Goal: Transaction & Acquisition: Purchase product/service

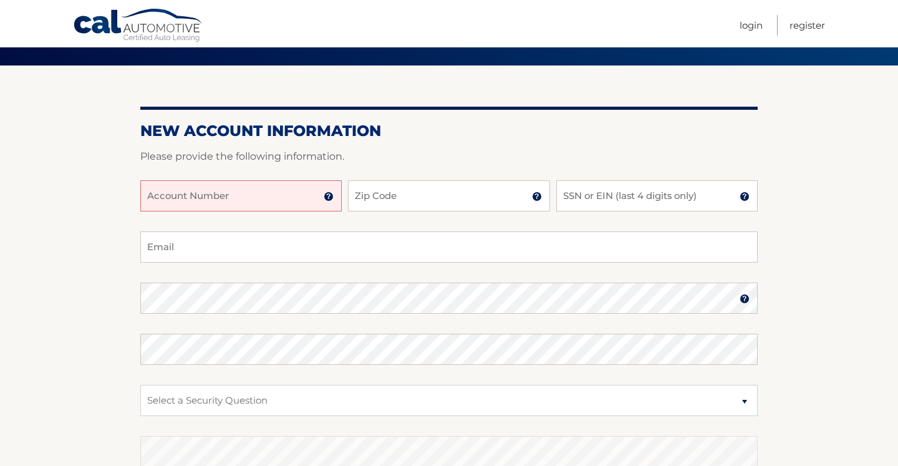
scroll to position [104, 0]
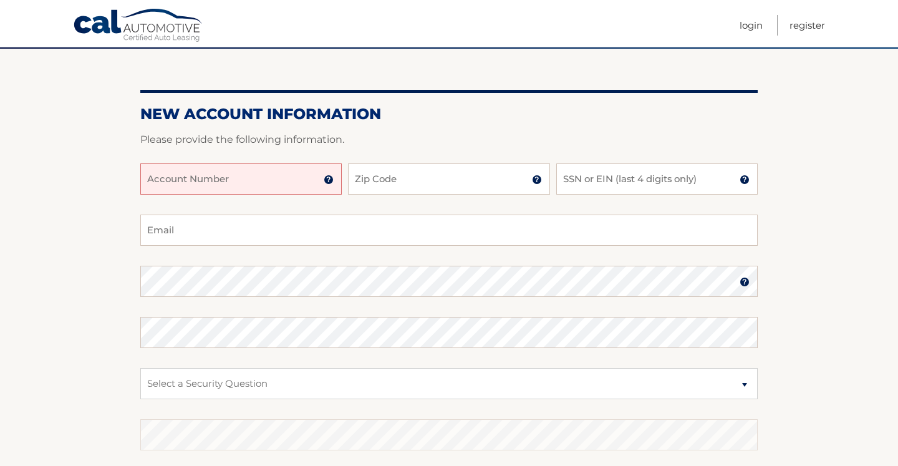
click at [212, 181] on input "Account Number" at bounding box center [241, 178] width 202 height 31
paste input "44455983735"
type input "44455983735"
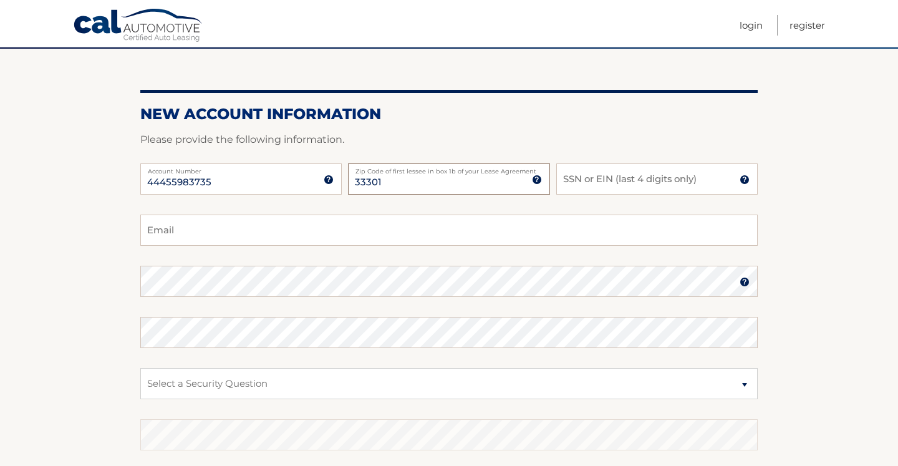
type input "33301"
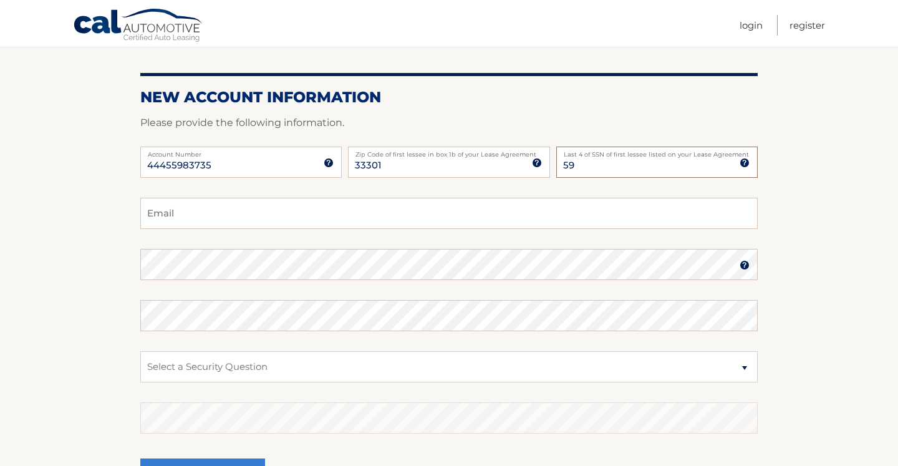
type input "5"
type input "2107"
click at [175, 216] on input "Email" at bounding box center [449, 213] width 618 height 31
type input "rebeccalian13@gmail.com"
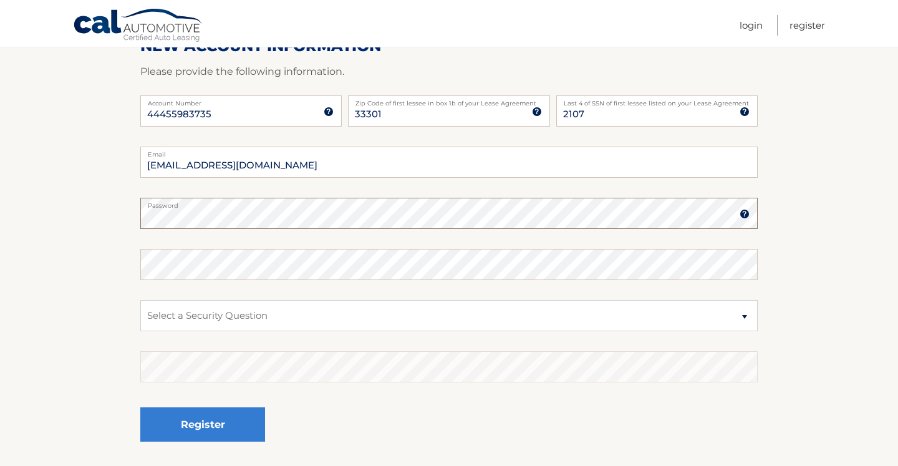
scroll to position [179, 0]
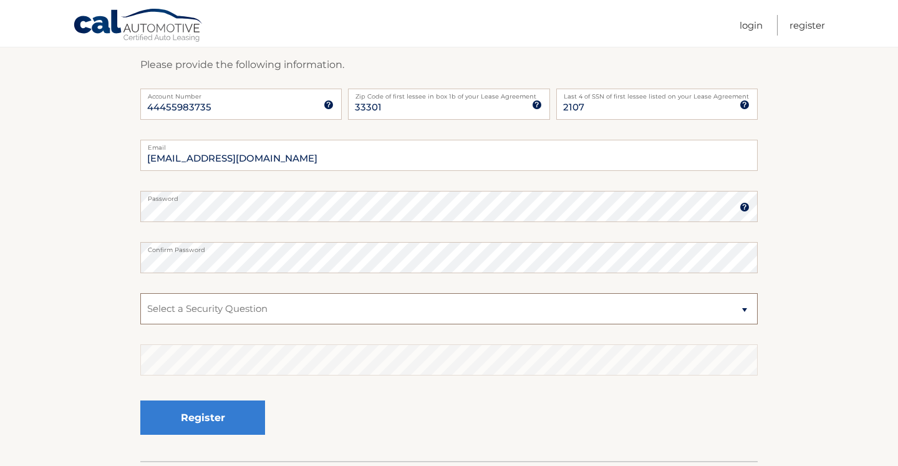
click at [298, 312] on select "Select a Security Question What was the name of your elementary school? What is…" at bounding box center [449, 308] width 618 height 31
select select "1"
click at [140, 293] on select "Select a Security Question What was the name of your elementary school? What is…" at bounding box center [449, 308] width 618 height 31
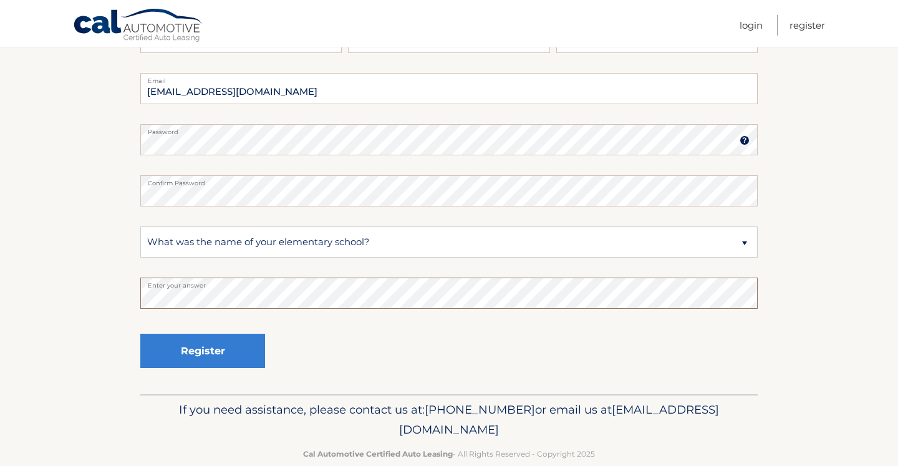
scroll to position [249, 0]
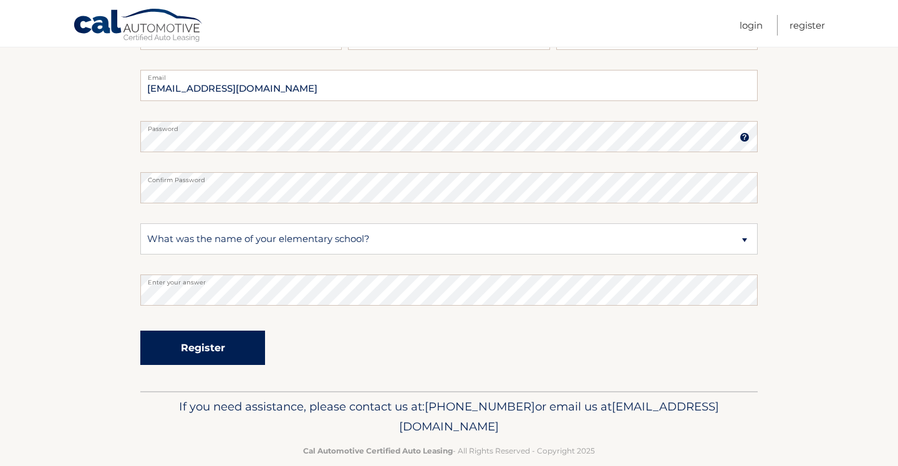
click at [180, 351] on button "Register" at bounding box center [202, 348] width 125 height 34
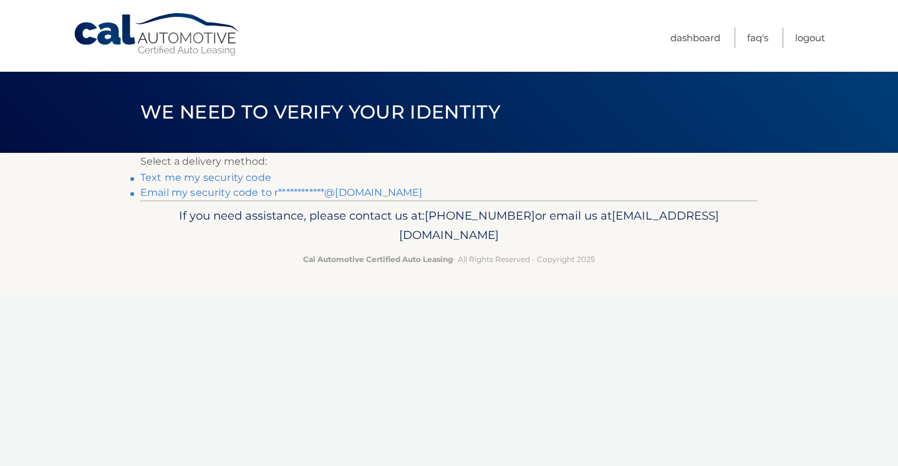
click at [163, 177] on link "Text me my security code" at bounding box center [205, 178] width 131 height 12
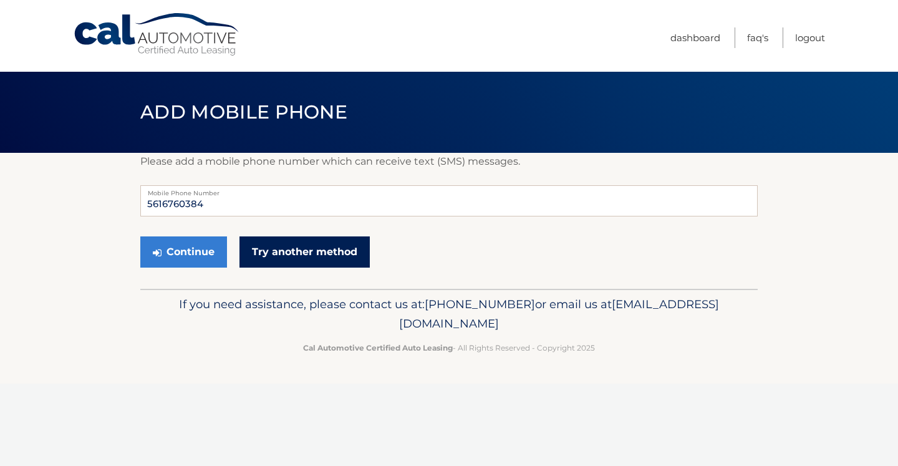
click at [271, 255] on link "Try another method" at bounding box center [305, 251] width 130 height 31
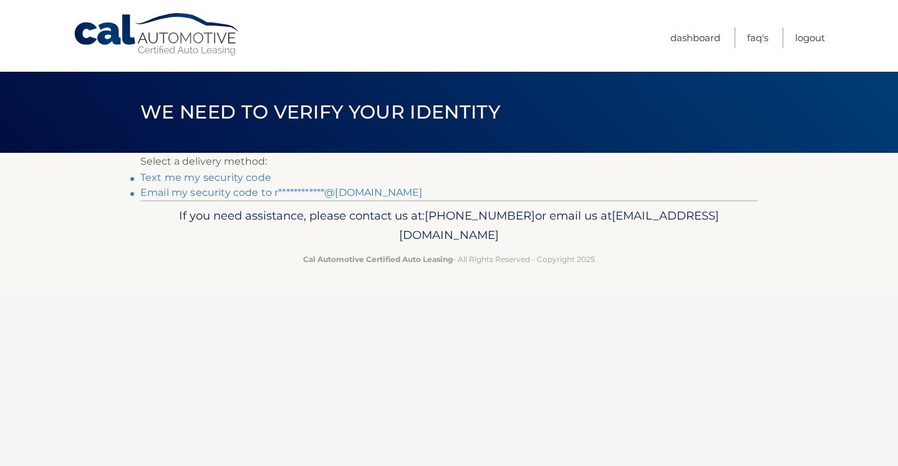
click at [218, 177] on link "Text me my security code" at bounding box center [205, 178] width 131 height 12
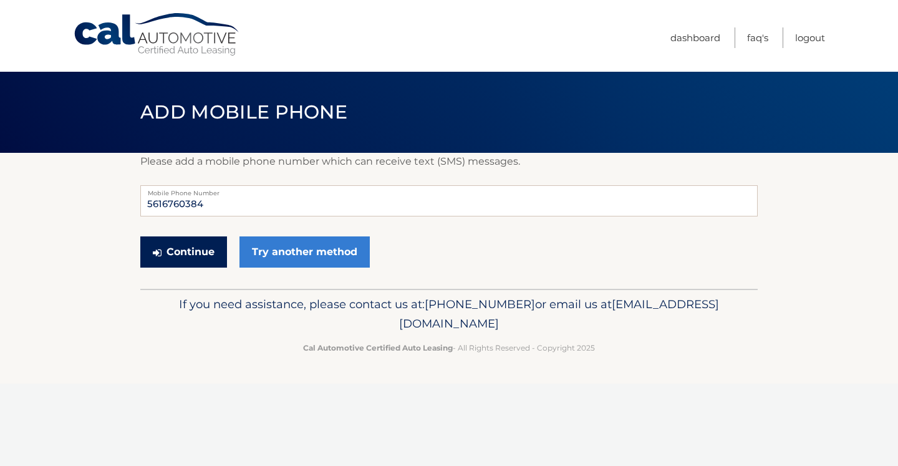
click at [186, 258] on button "Continue" at bounding box center [183, 251] width 87 height 31
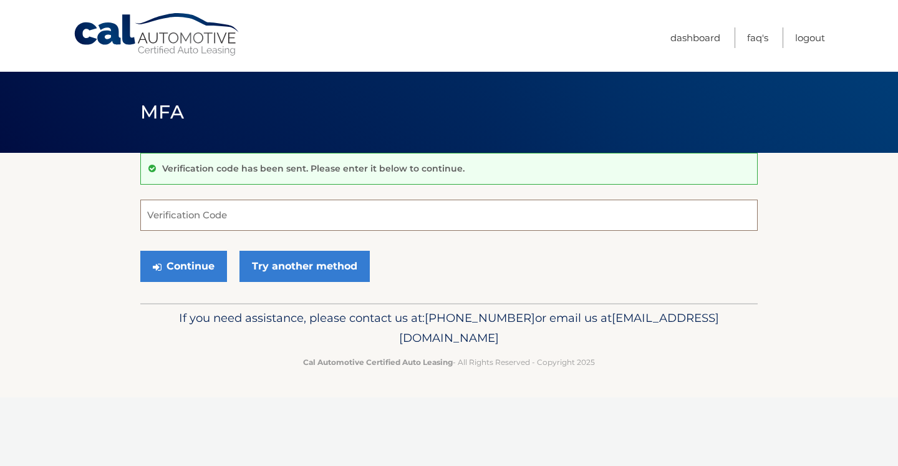
click at [184, 212] on input "Verification Code" at bounding box center [449, 215] width 618 height 31
type input "767221"
click at [175, 272] on button "Continue" at bounding box center [183, 266] width 87 height 31
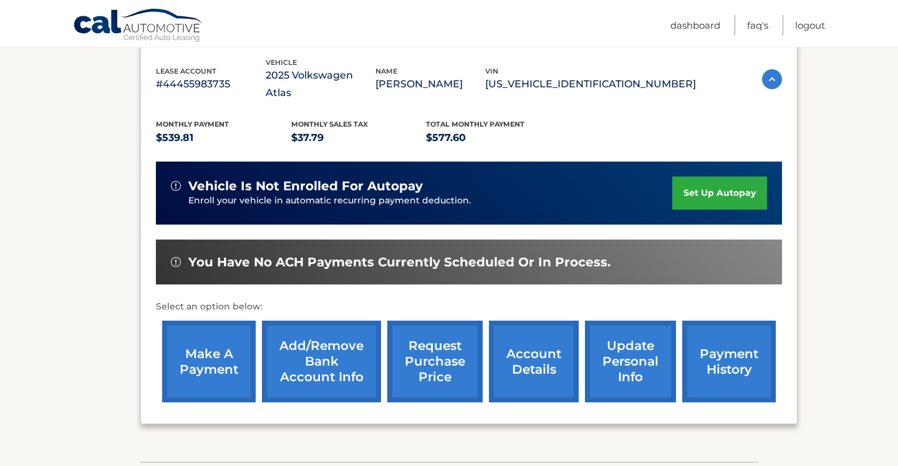
scroll to position [213, 0]
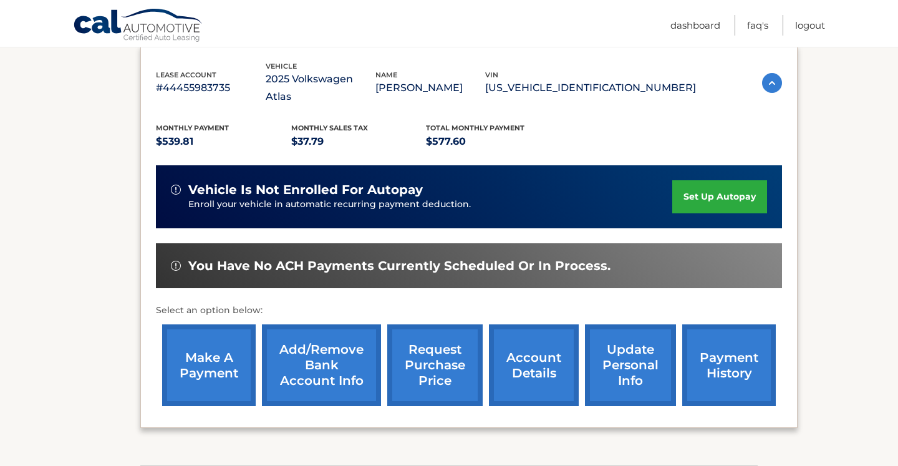
click at [224, 331] on link "make a payment" at bounding box center [209, 365] width 94 height 82
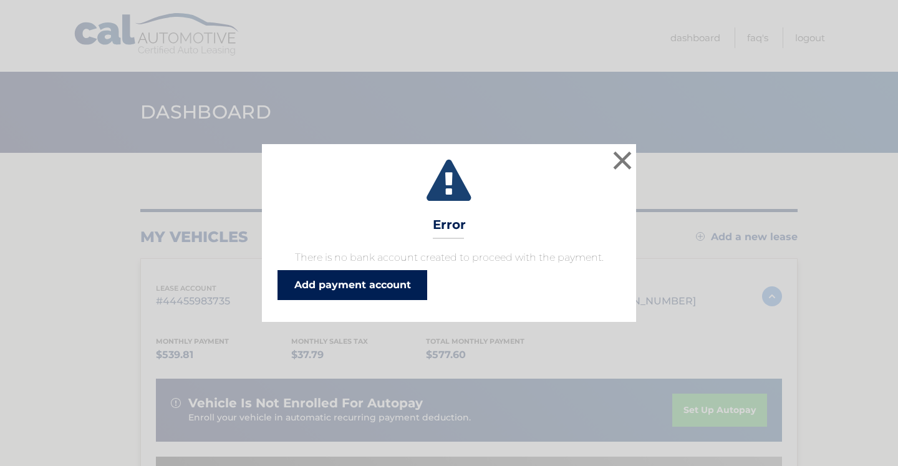
click at [302, 283] on link "Add payment account" at bounding box center [353, 285] width 150 height 30
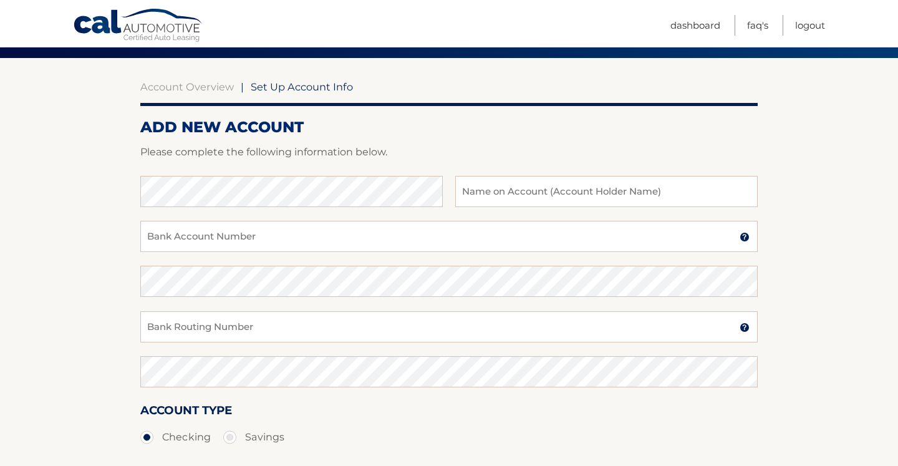
scroll to position [99, 0]
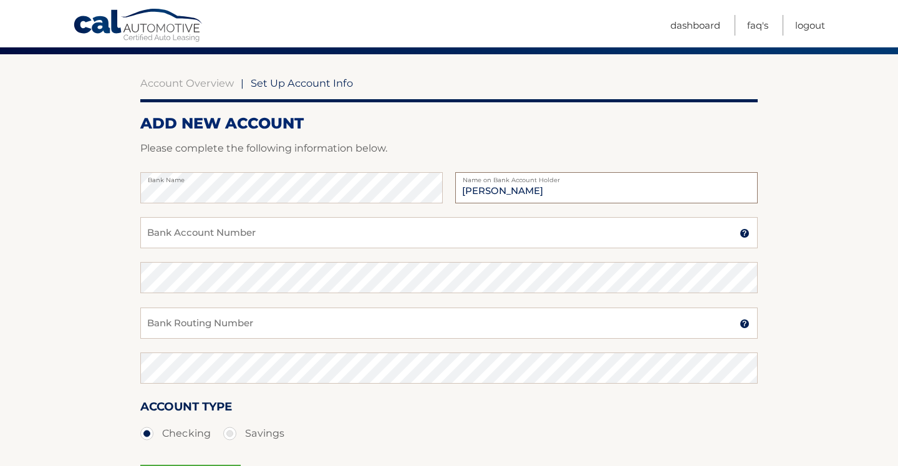
type input "[PERSON_NAME]"
click at [185, 238] on input "Bank Account Number" at bounding box center [449, 232] width 618 height 31
type input "4"
type input "242397177"
click at [192, 325] on input "Bank Routing Number" at bounding box center [449, 323] width 618 height 31
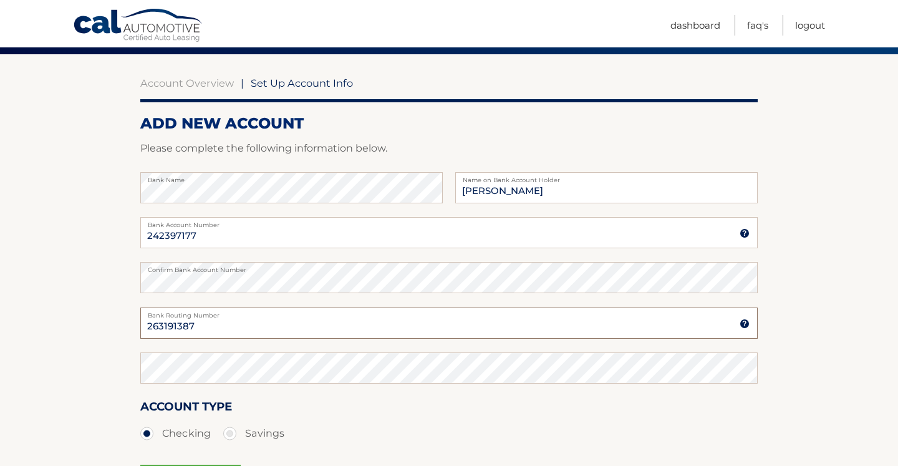
type input "263191387"
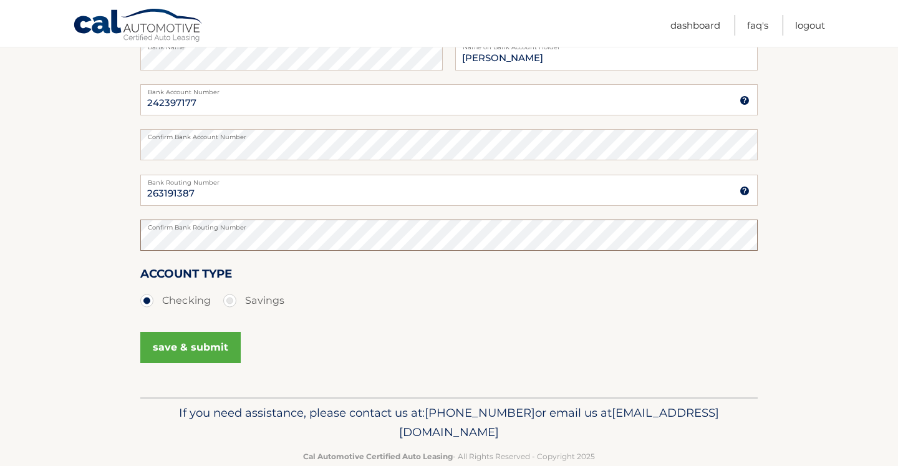
scroll to position [258, 0]
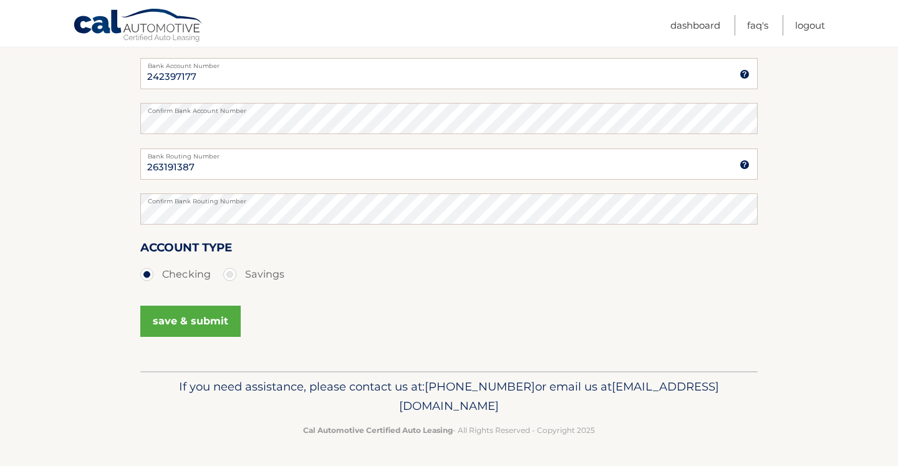
click at [162, 326] on button "save & submit" at bounding box center [190, 321] width 100 height 31
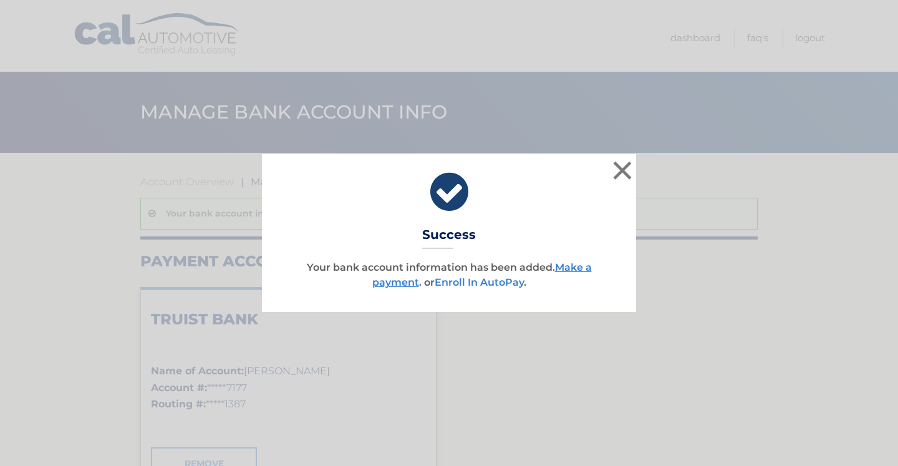
click at [491, 281] on link "Enroll In AutoPay" at bounding box center [479, 282] width 89 height 12
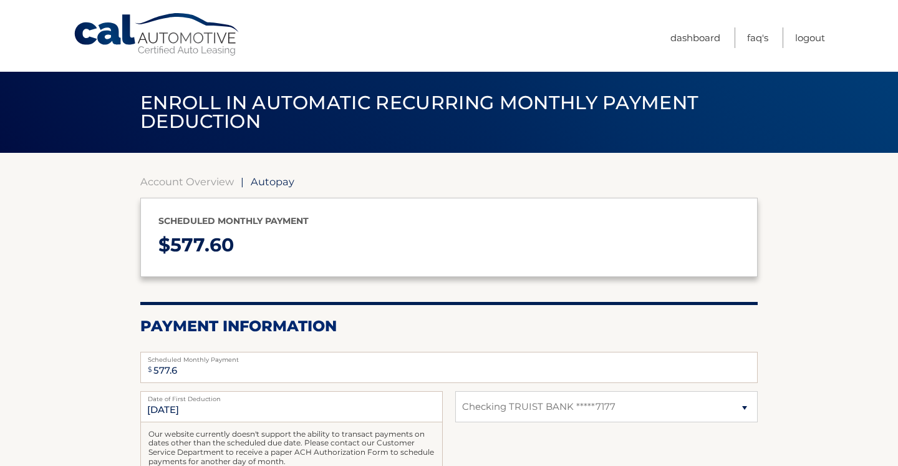
select select "YjAzYTVmOTItZGFmNC00NWVmLTkxYTQtOGRmMTNhN2ZjM2E3"
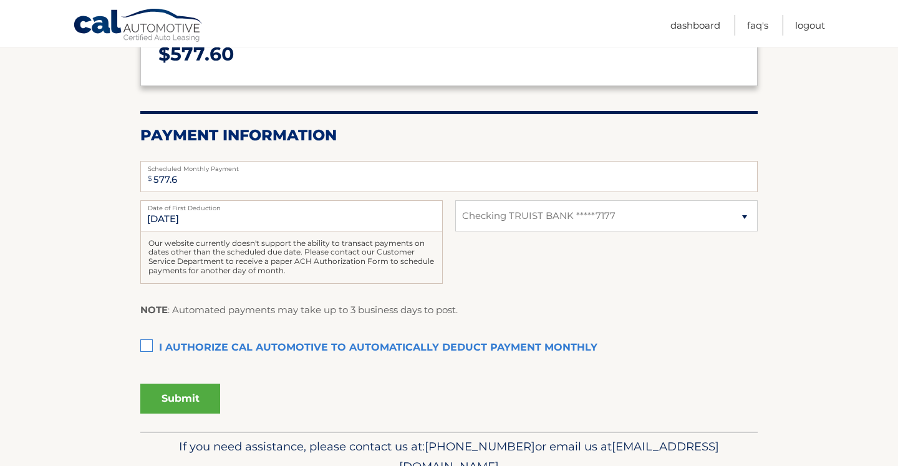
scroll to position [192, 0]
click at [144, 345] on label "I authorize cal automotive to automatically deduct payment monthly This checkbo…" at bounding box center [449, 347] width 618 height 25
click at [0, 0] on input "I authorize cal automotive to automatically deduct payment monthly This checkbo…" at bounding box center [0, 0] width 0 height 0
drag, startPoint x: 214, startPoint y: 311, endPoint x: 215, endPoint y: 319, distance: 8.1
click at [215, 319] on div "NOTE : Automated payments may take up to 3 business days to post." at bounding box center [449, 314] width 618 height 26
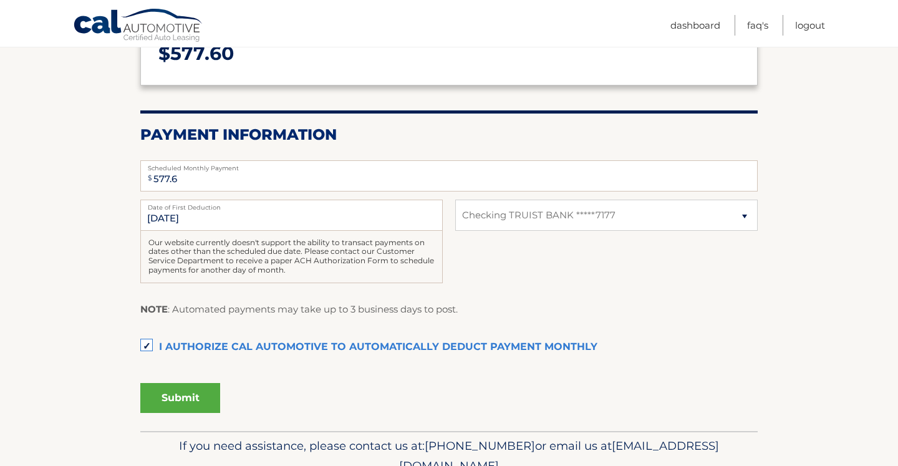
click at [218, 312] on p "NOTE : Automated payments may take up to 3 business days to post." at bounding box center [299, 309] width 318 height 16
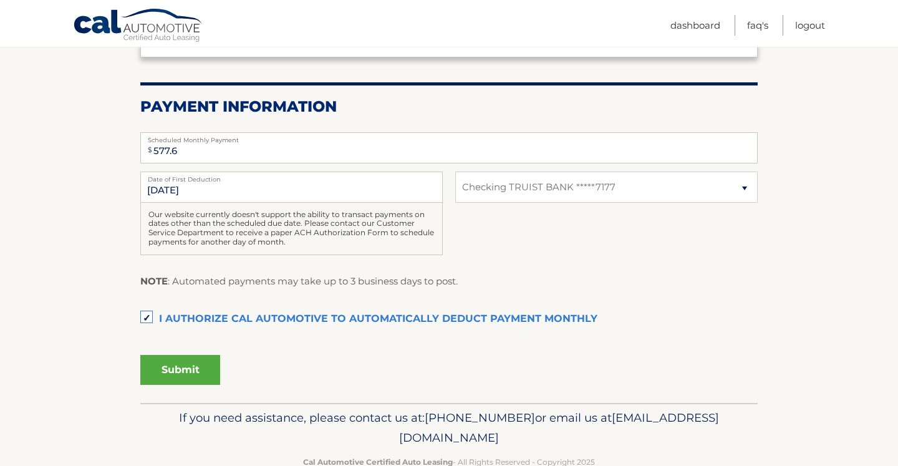
scroll to position [222, 0]
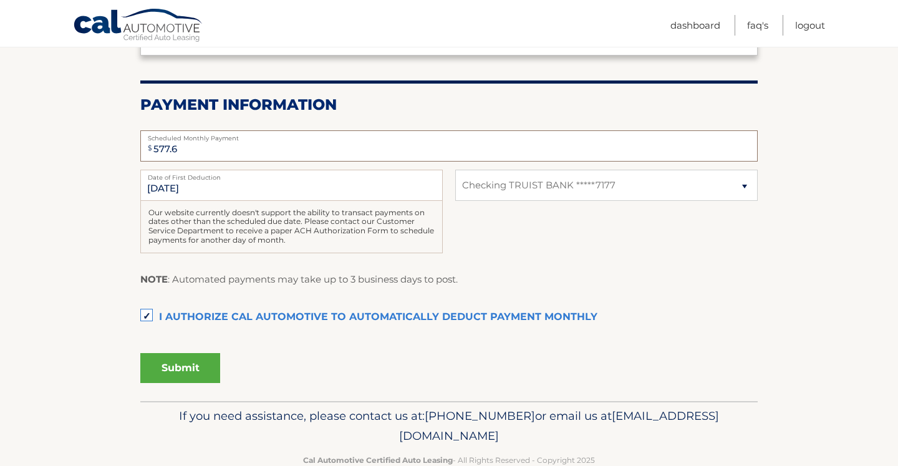
drag, startPoint x: 179, startPoint y: 153, endPoint x: 145, endPoint y: 153, distance: 34.3
click at [145, 153] on div "$ 577.6 Scheduled Monthly Payment" at bounding box center [449, 145] width 618 height 31
click at [177, 366] on button "Submit" at bounding box center [180, 368] width 80 height 30
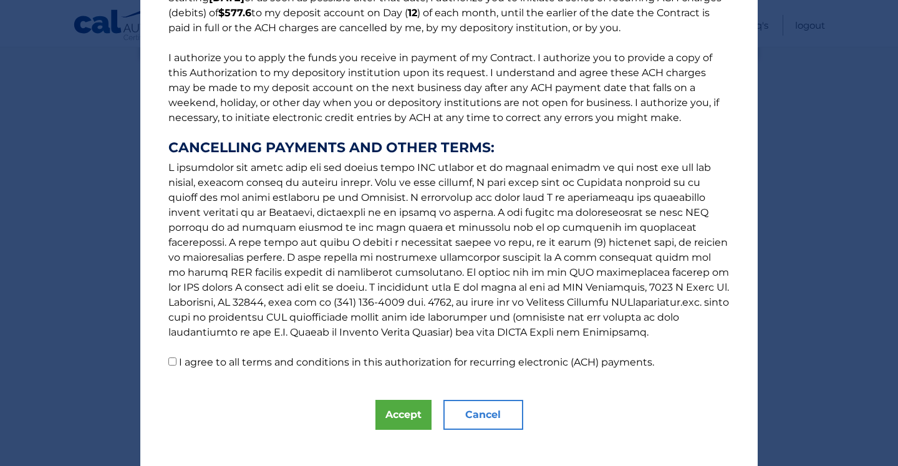
scroll to position [138, 0]
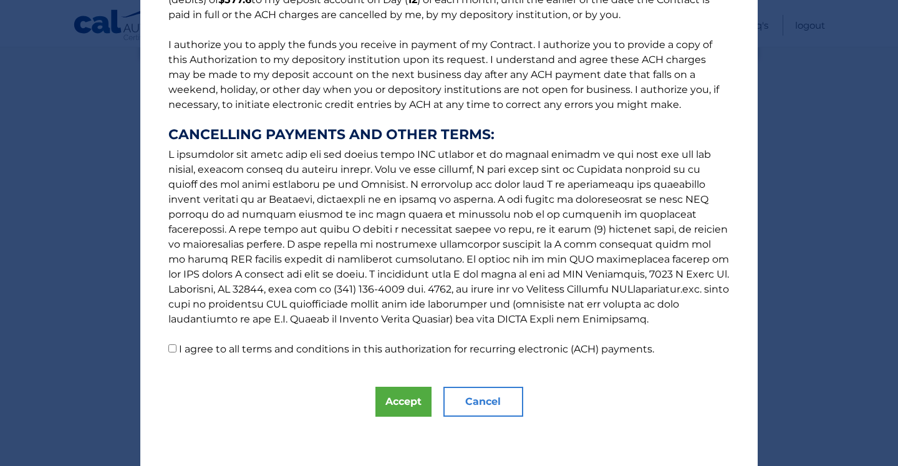
click at [285, 353] on label "I agree to all terms and conditions in this authorization for recurring electro…" at bounding box center [416, 349] width 475 height 12
click at [177, 353] on input "I agree to all terms and conditions in this authorization for recurring electro…" at bounding box center [172, 348] width 8 height 8
checkbox input "true"
click at [401, 399] on button "Accept" at bounding box center [404, 402] width 56 height 30
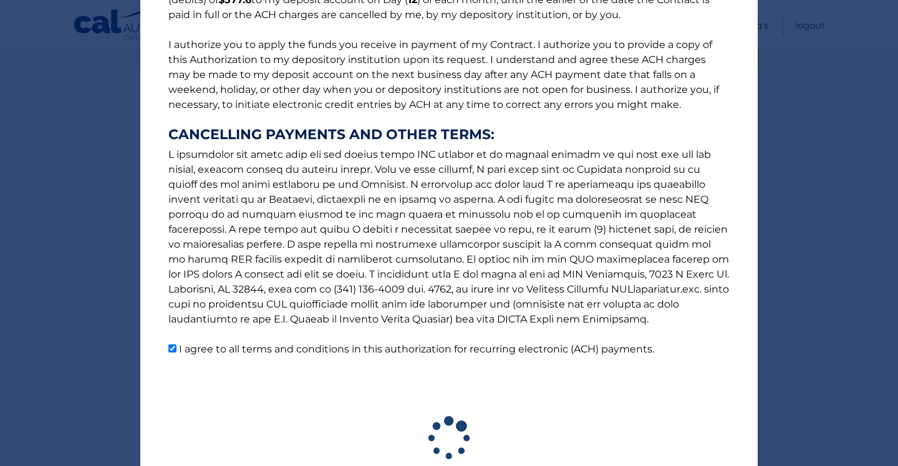
scroll to position [216, 0]
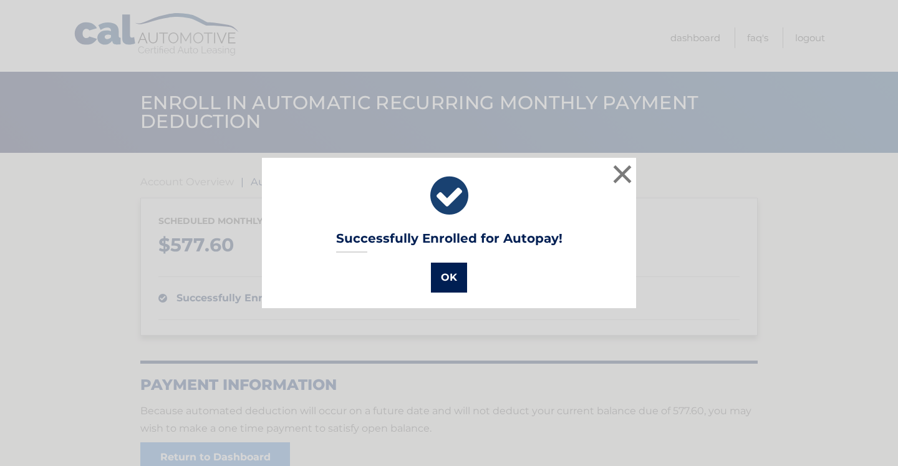
click at [447, 278] on button "OK" at bounding box center [449, 278] width 36 height 30
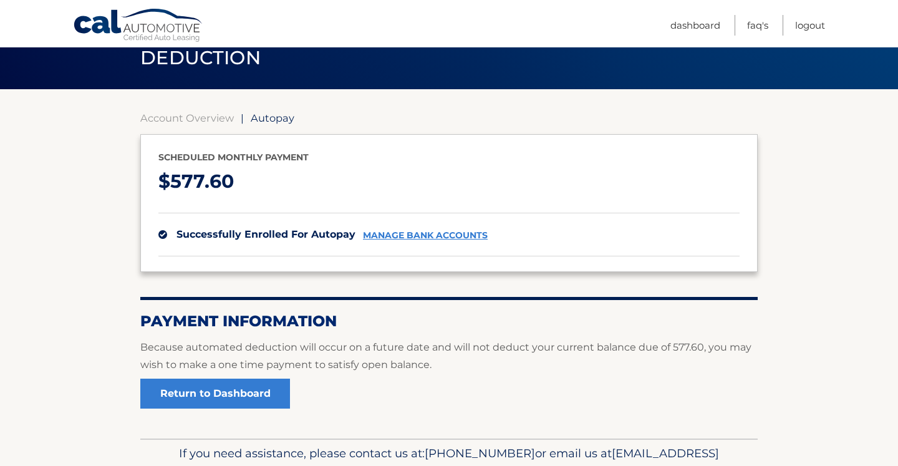
scroll to position [59, 0]
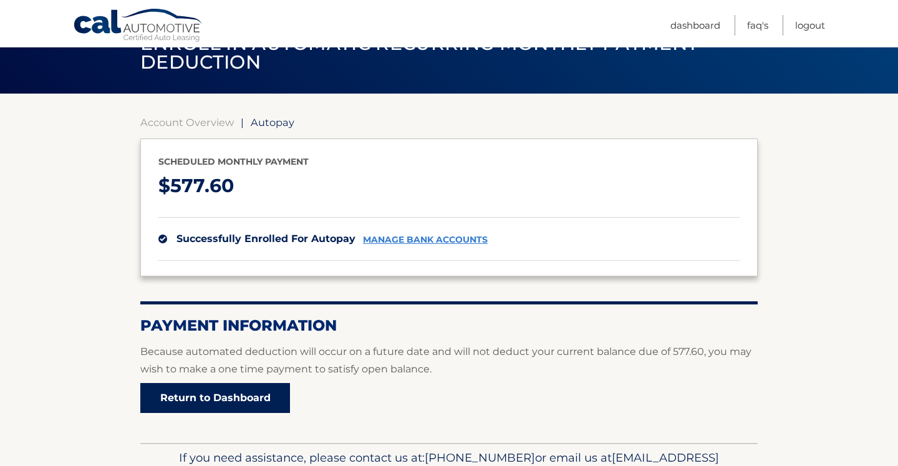
click at [231, 398] on link "Return to Dashboard" at bounding box center [215, 398] width 150 height 30
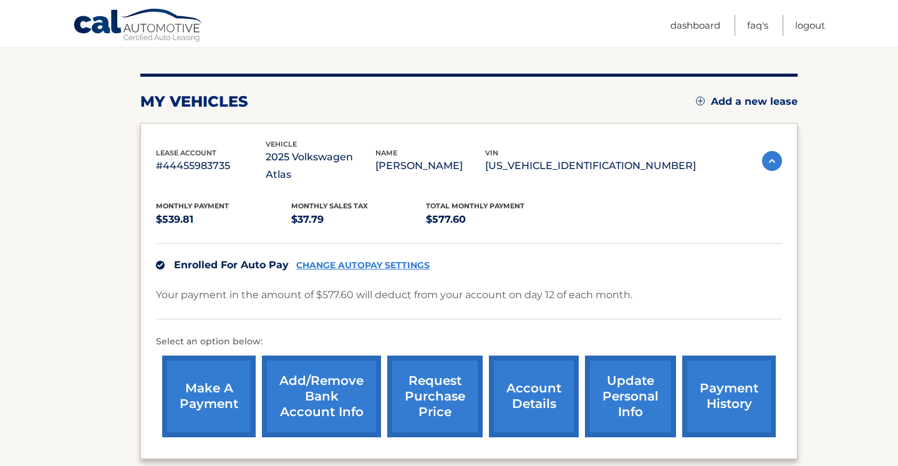
scroll to position [166, 0]
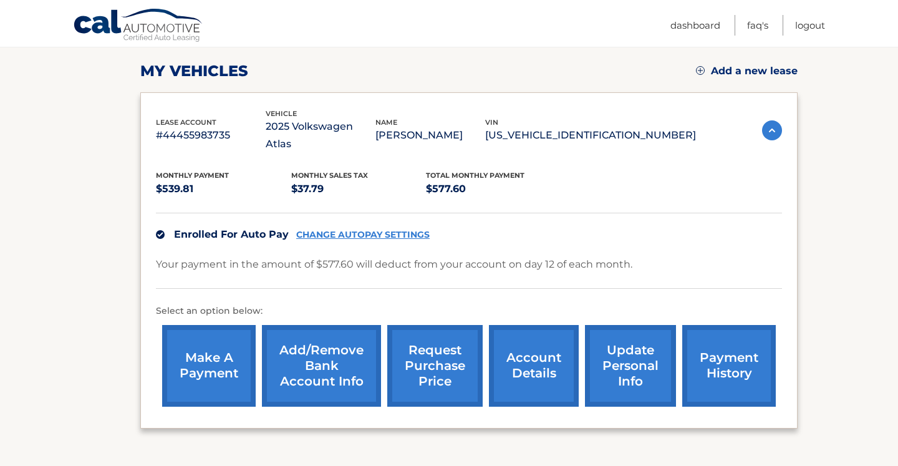
click at [212, 343] on link "make a payment" at bounding box center [209, 366] width 94 height 82
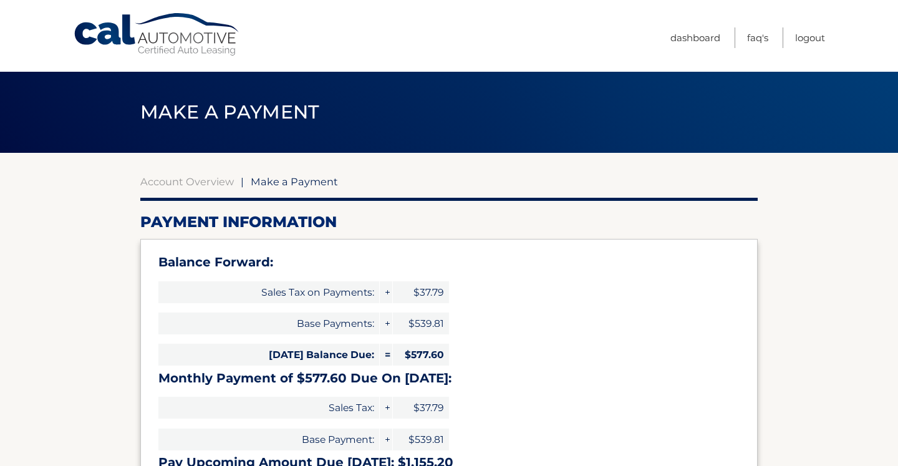
select select "YjAzYTVmOTItZGFmNC00NWVmLTkxYTQtOGRmMTNhN2ZjM2E3"
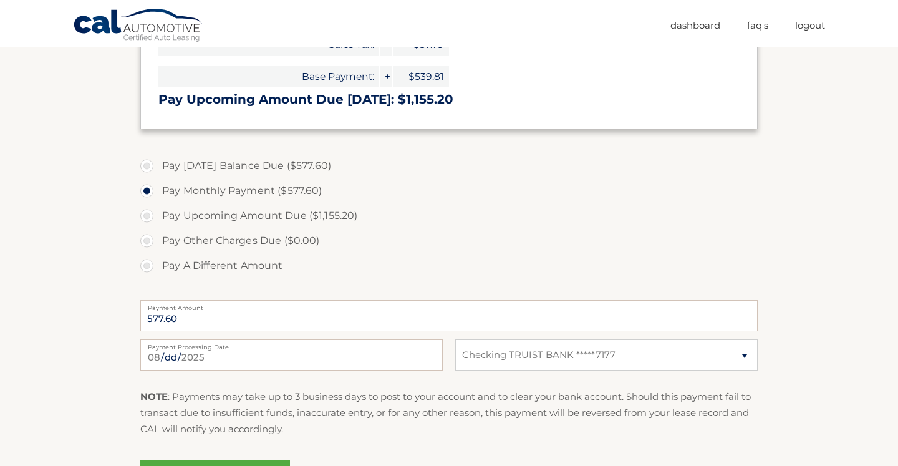
scroll to position [366, 0]
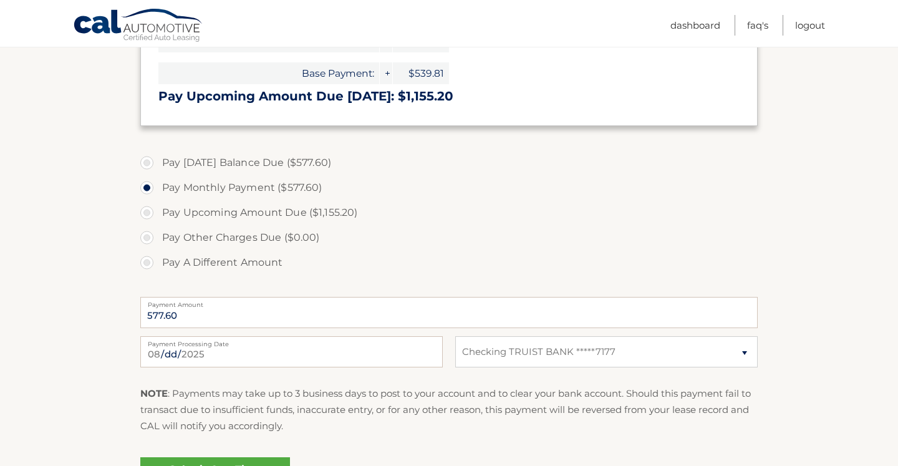
click at [146, 161] on label "Pay Today's Balance Due ($577.60)" at bounding box center [449, 162] width 618 height 25
click at [146, 161] on input "Pay Today's Balance Due ($577.60)" at bounding box center [151, 160] width 12 height 20
radio input "true"
click at [146, 188] on label "Pay Monthly Payment ($577.60)" at bounding box center [449, 187] width 618 height 25
click at [146, 188] on input "Pay Monthly Payment ($577.60)" at bounding box center [151, 185] width 12 height 20
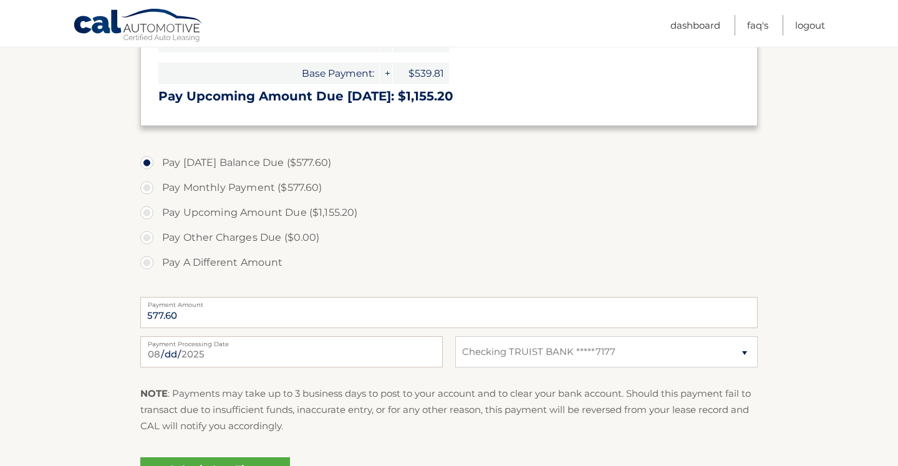
radio input "true"
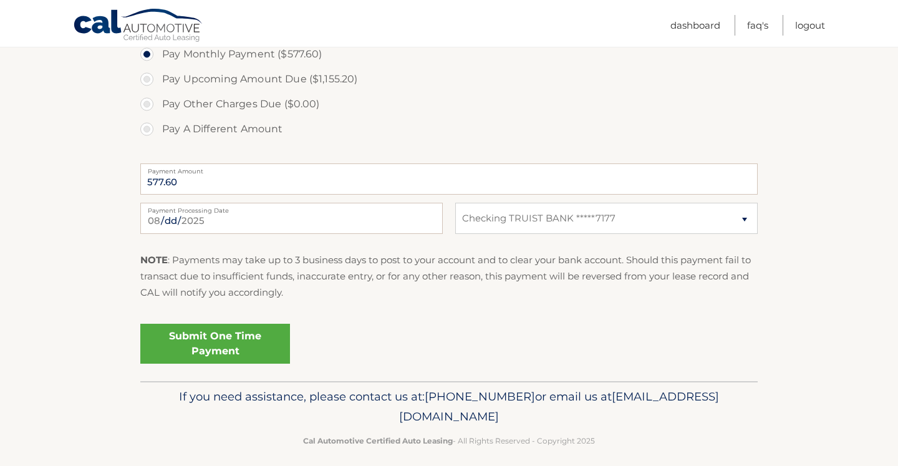
scroll to position [510, 0]
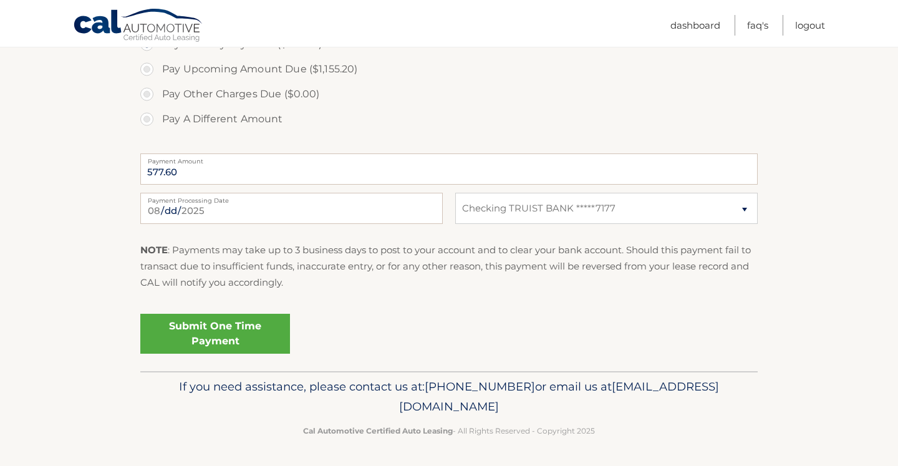
click at [194, 320] on link "Submit One Time Payment" at bounding box center [215, 334] width 150 height 40
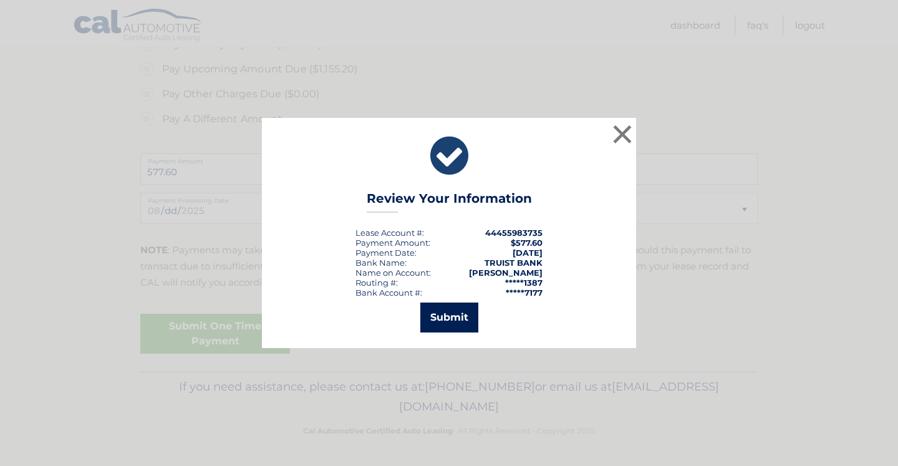
click at [457, 322] on button "Submit" at bounding box center [450, 318] width 58 height 30
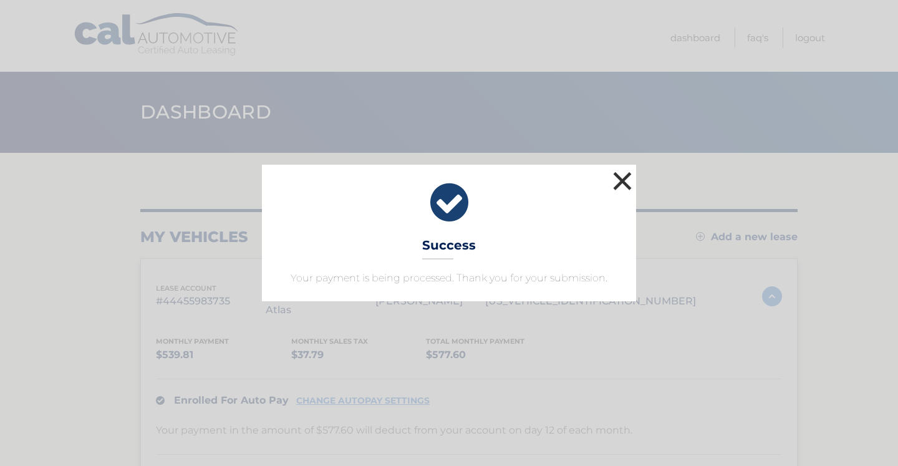
click at [618, 182] on button "×" at bounding box center [622, 180] width 25 height 25
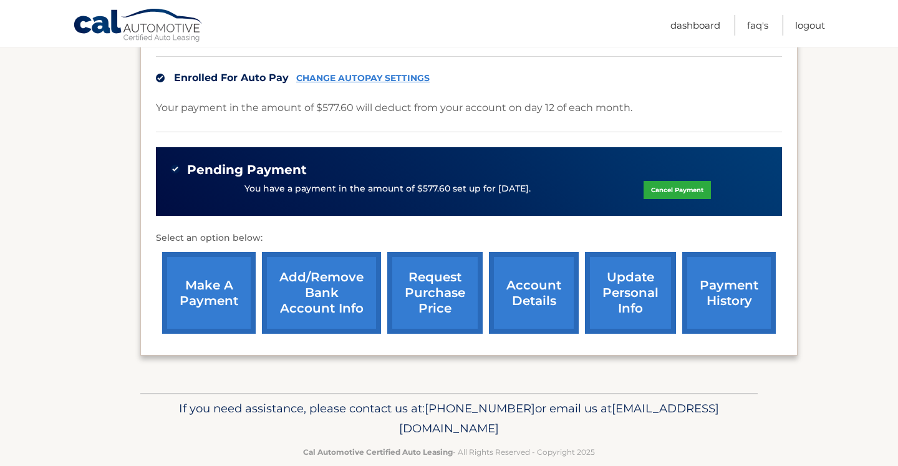
scroll to position [326, 0]
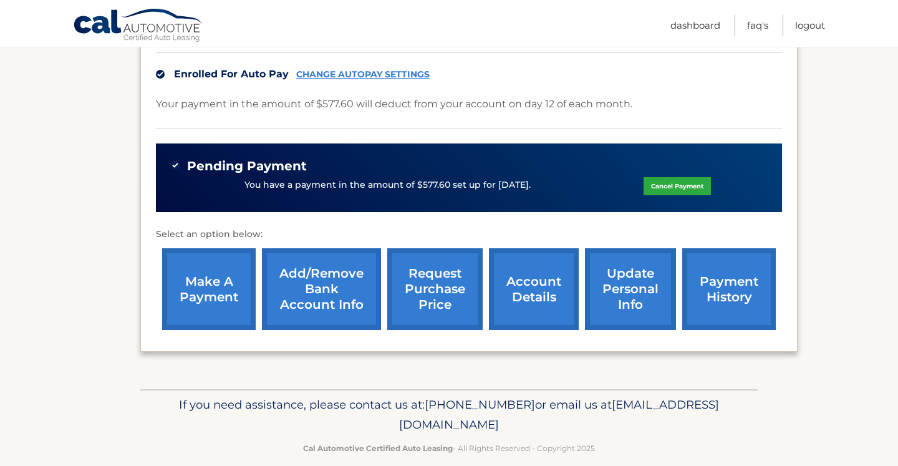
click at [533, 274] on link "account details" at bounding box center [534, 289] width 90 height 82
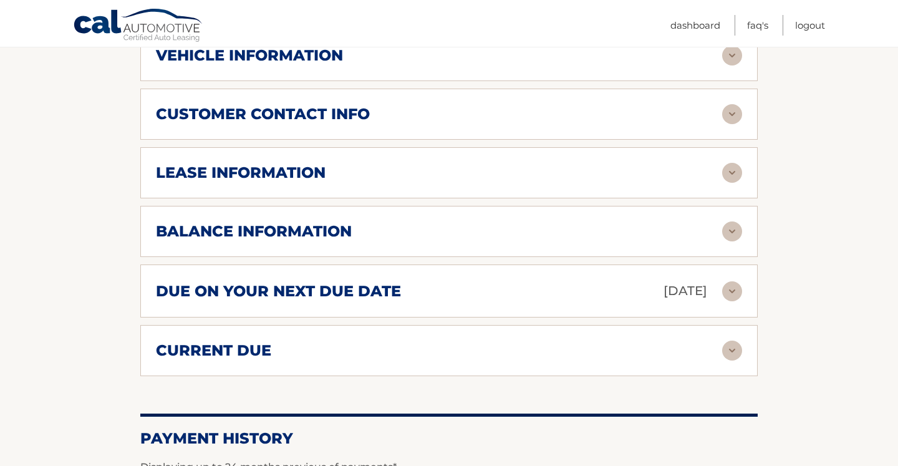
scroll to position [678, 0]
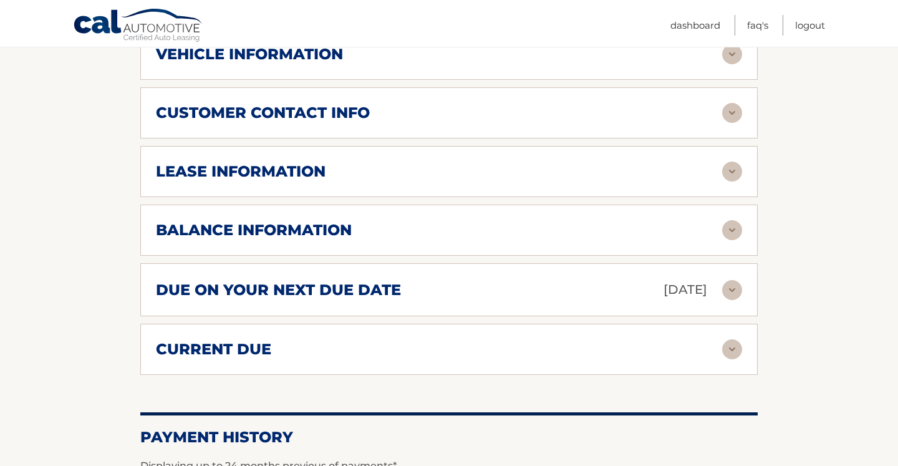
click at [549, 279] on div "due on your next due date [DATE]" at bounding box center [439, 290] width 567 height 22
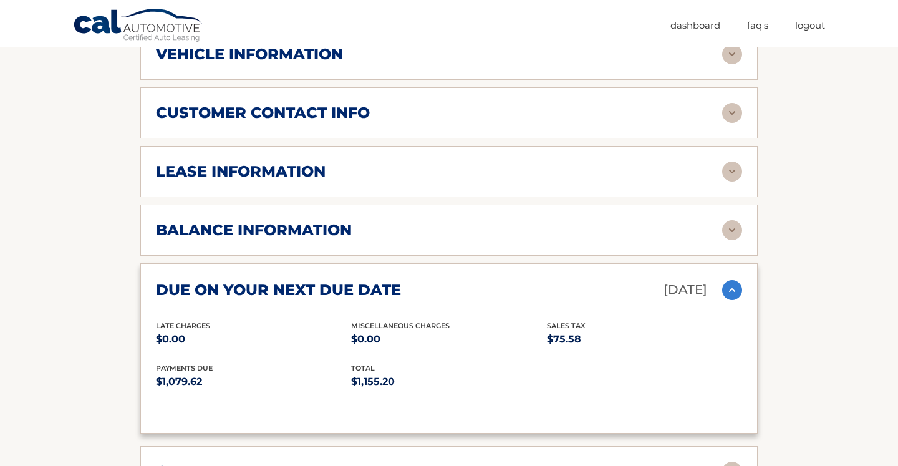
click at [548, 279] on div "due on your next due date [DATE]" at bounding box center [439, 290] width 567 height 22
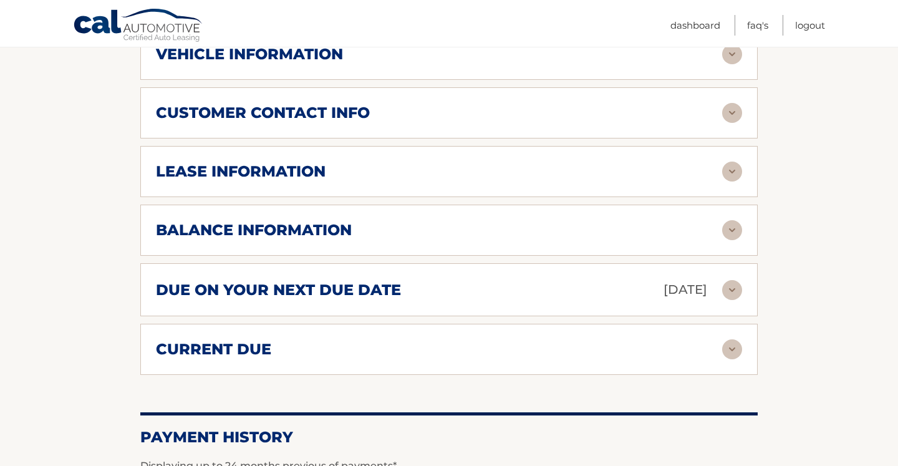
click at [535, 225] on div "balance information Payments Received 1 Payments Remaining 38 Next Payment will…" at bounding box center [449, 230] width 618 height 51
click at [604, 340] on div "current due" at bounding box center [439, 349] width 567 height 19
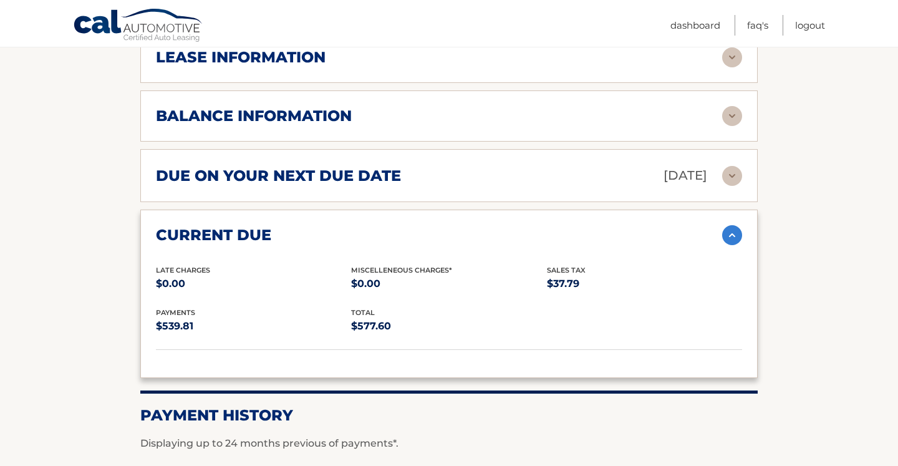
scroll to position [801, 0]
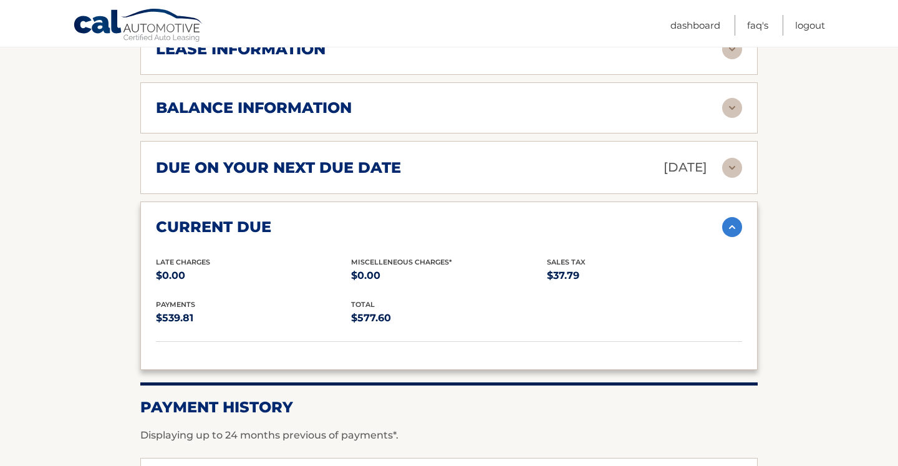
click at [731, 217] on img at bounding box center [733, 227] width 20 height 20
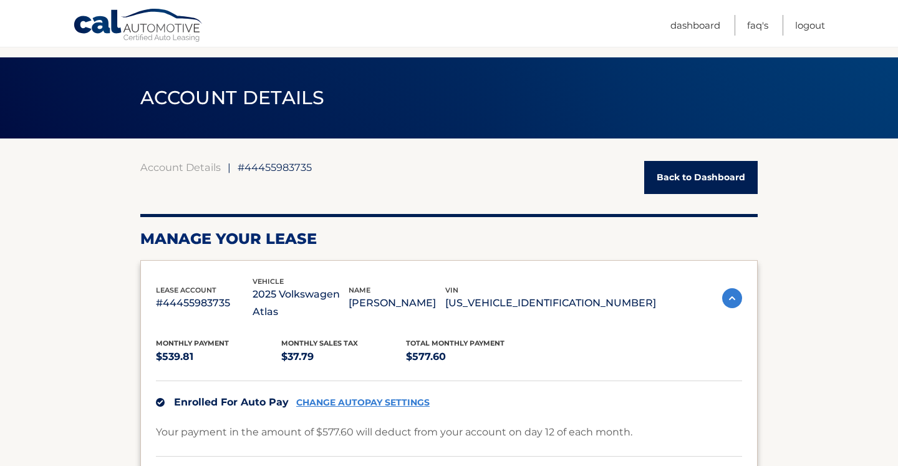
scroll to position [0, 0]
